Goal: Use online tool/utility: Utilize a website feature to perform a specific function

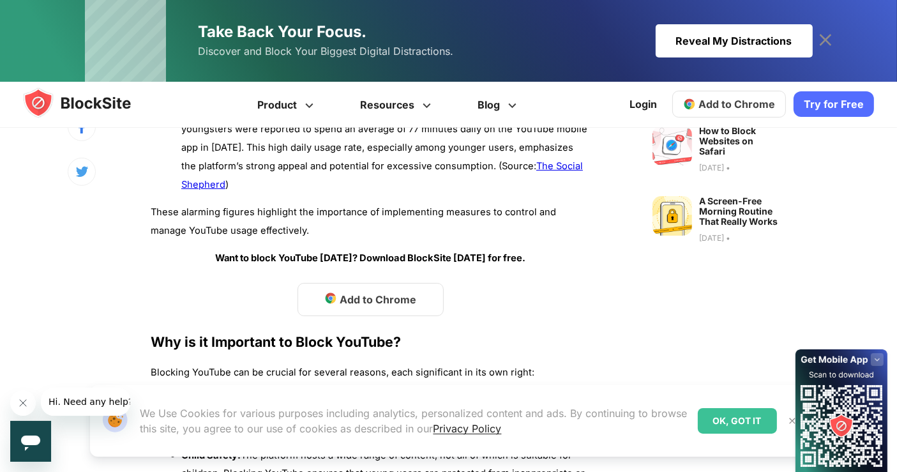
click at [361, 292] on span "Add to Chrome" at bounding box center [378, 299] width 77 height 15
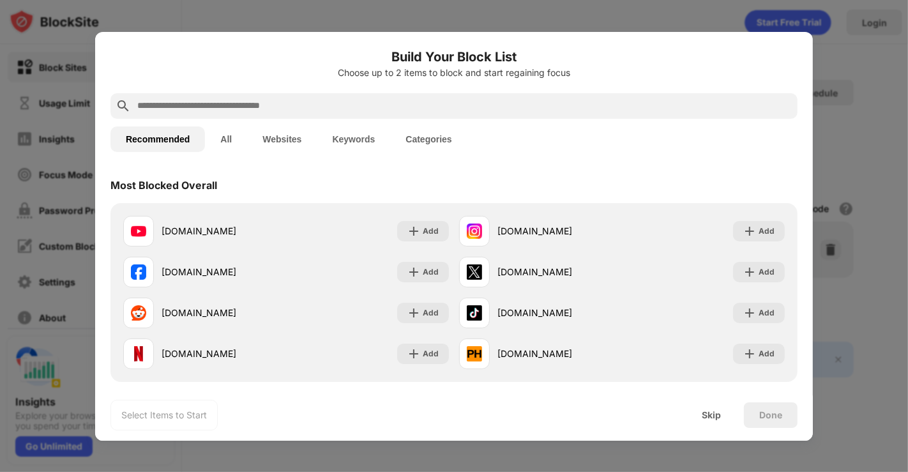
click at [451, 177] on div "Most Blocked Overall" at bounding box center [453, 185] width 687 height 36
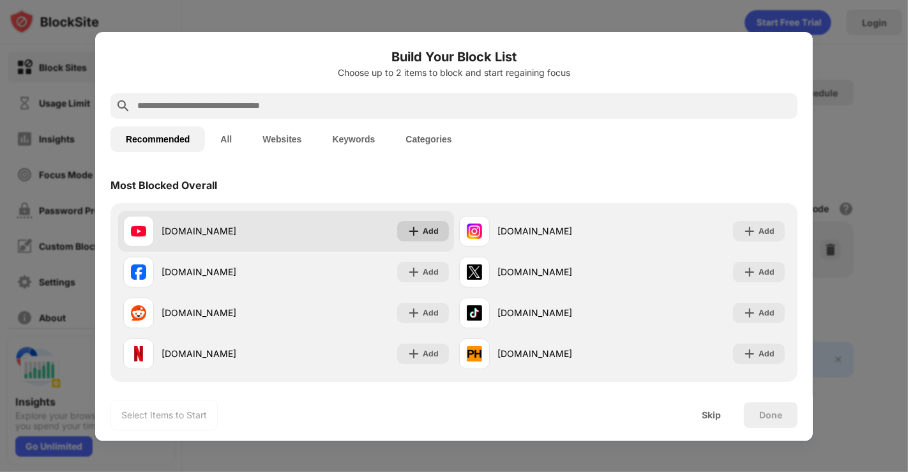
click at [414, 222] on div "Add" at bounding box center [423, 231] width 52 height 20
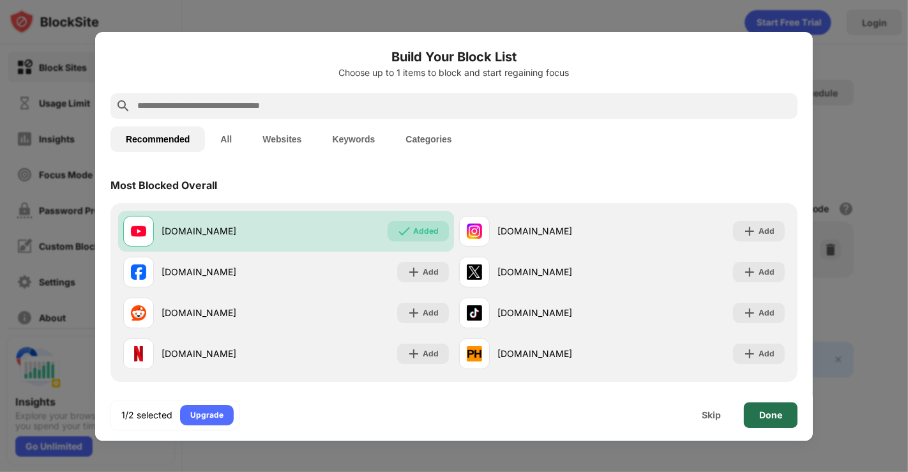
click at [775, 407] on div "Done" at bounding box center [771, 415] width 54 height 26
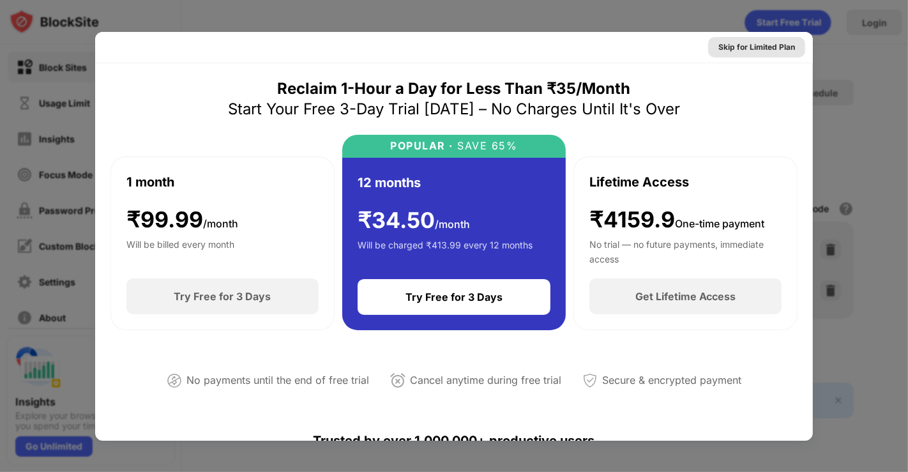
click at [740, 47] on div "Skip for Limited Plan" at bounding box center [756, 47] width 77 height 13
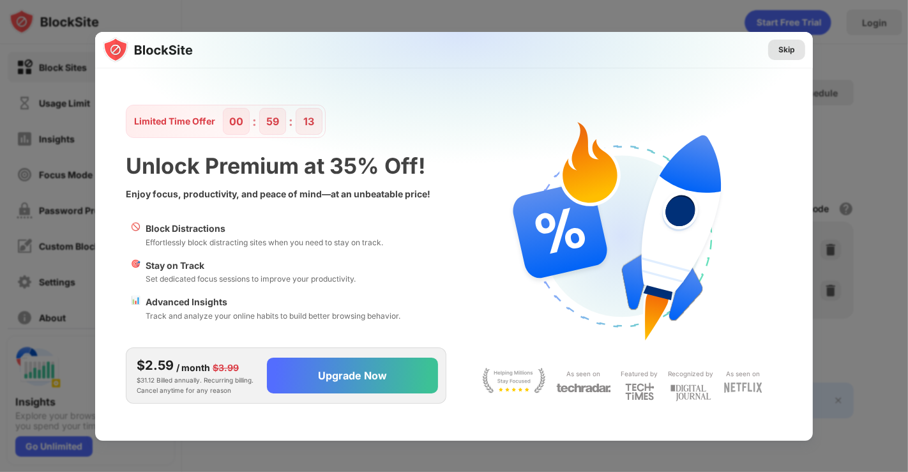
click at [795, 52] on div "Skip" at bounding box center [786, 50] width 37 height 20
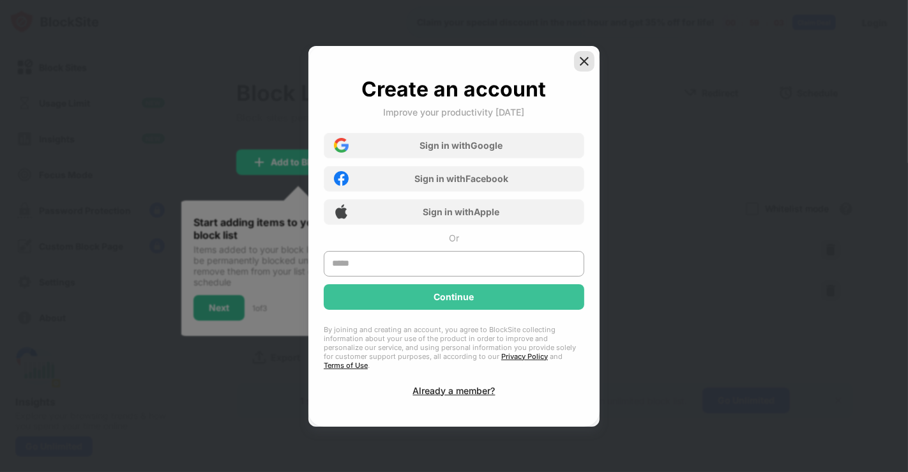
click at [590, 68] on img at bounding box center [584, 61] width 13 height 13
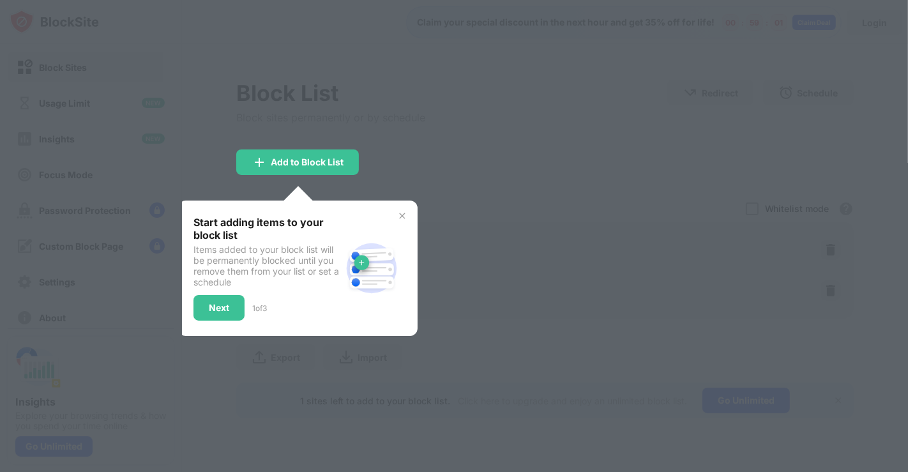
click at [398, 220] on img at bounding box center [402, 216] width 10 height 10
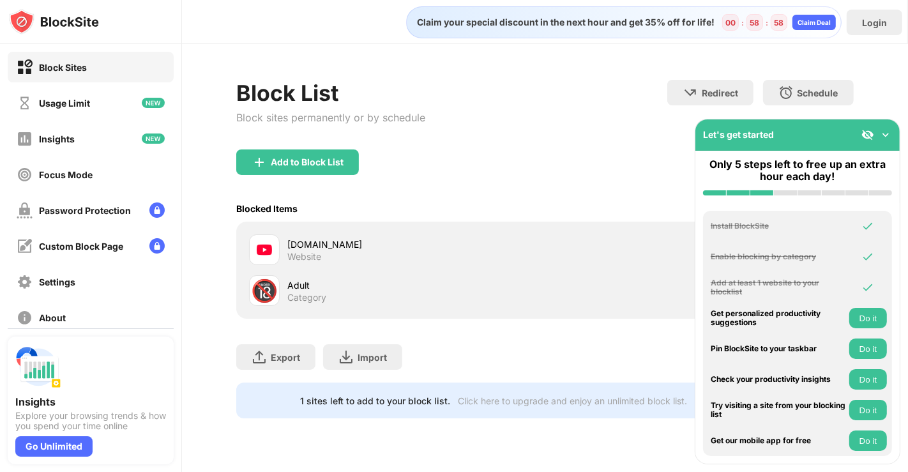
click at [889, 128] on img at bounding box center [885, 134] width 13 height 13
